Goal: Check status

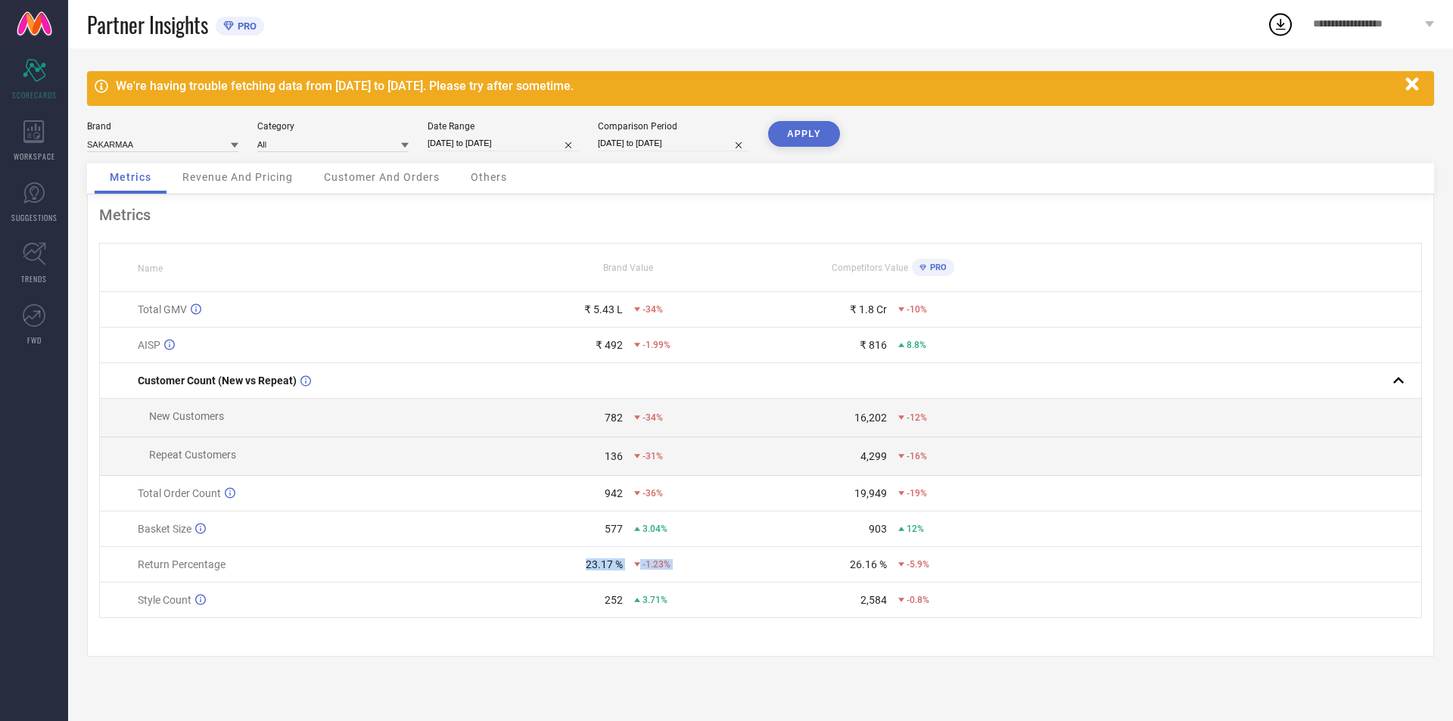
drag, startPoint x: 566, startPoint y: 568, endPoint x: 777, endPoint y: 572, distance: 211.1
click at [777, 572] on tr "Return Percentage 23.17 % -1.23% 26.16 % -5.9%" at bounding box center [761, 565] width 1322 height 36
click at [403, 158] on div "Brand SAKARMAA Category All Date Range [DATE] to [DATE] Comparison Period [DATE…" at bounding box center [760, 142] width 1347 height 42
click at [403, 172] on span "Customer And Orders" at bounding box center [382, 177] width 116 height 12
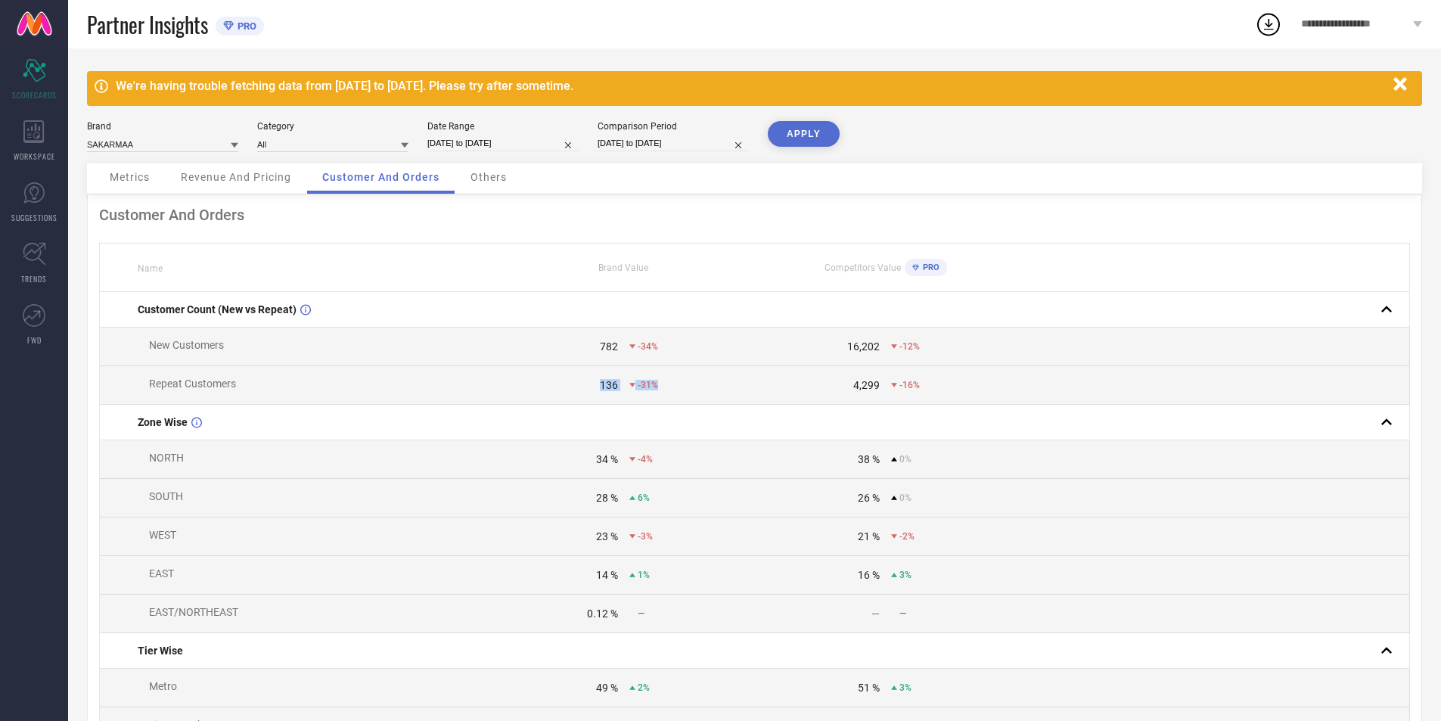
drag, startPoint x: 545, startPoint y: 372, endPoint x: 720, endPoint y: 387, distance: 176.2
click at [720, 387] on td "136 -31%" at bounding box center [624, 385] width 262 height 39
click at [491, 163] on div "Brand SAKARMAA Category All Date Range [DATE] to [DATE] Comparison Period [DATE…" at bounding box center [755, 142] width 1336 height 42
click at [496, 179] on span "Others" at bounding box center [489, 177] width 36 height 12
